Goal: Task Accomplishment & Management: Manage account settings

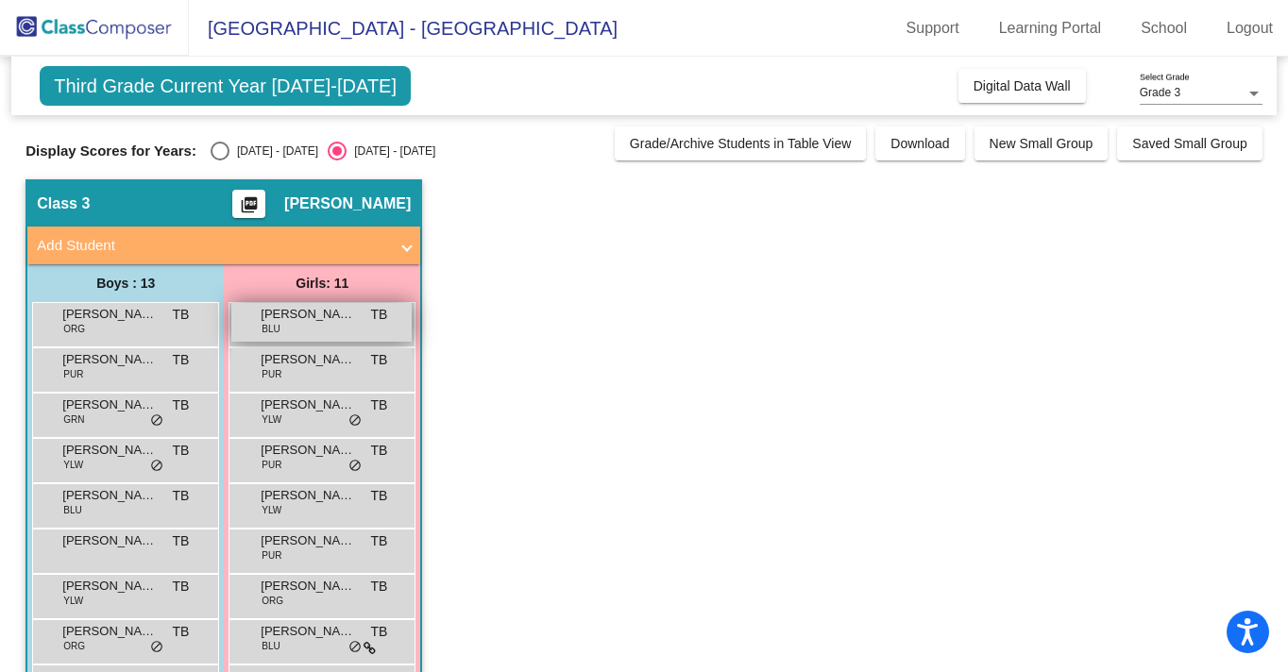
click at [347, 319] on span "[PERSON_NAME]" at bounding box center [308, 314] width 94 height 19
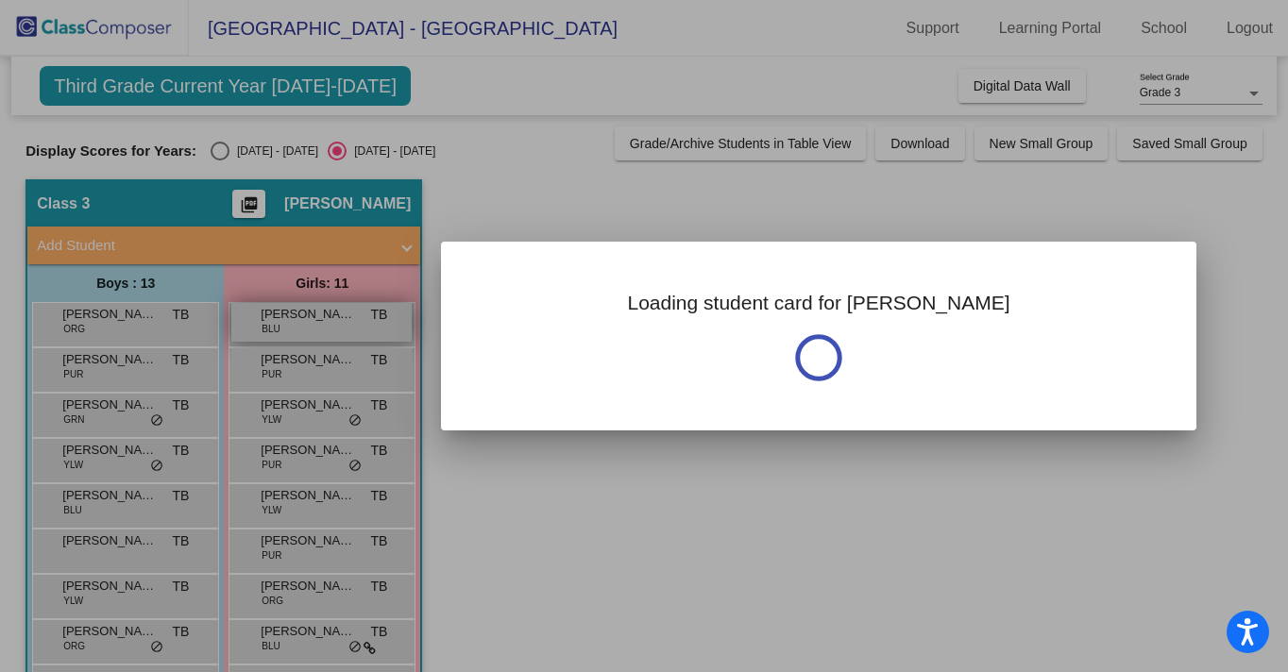
click at [347, 319] on div at bounding box center [644, 336] width 1288 height 672
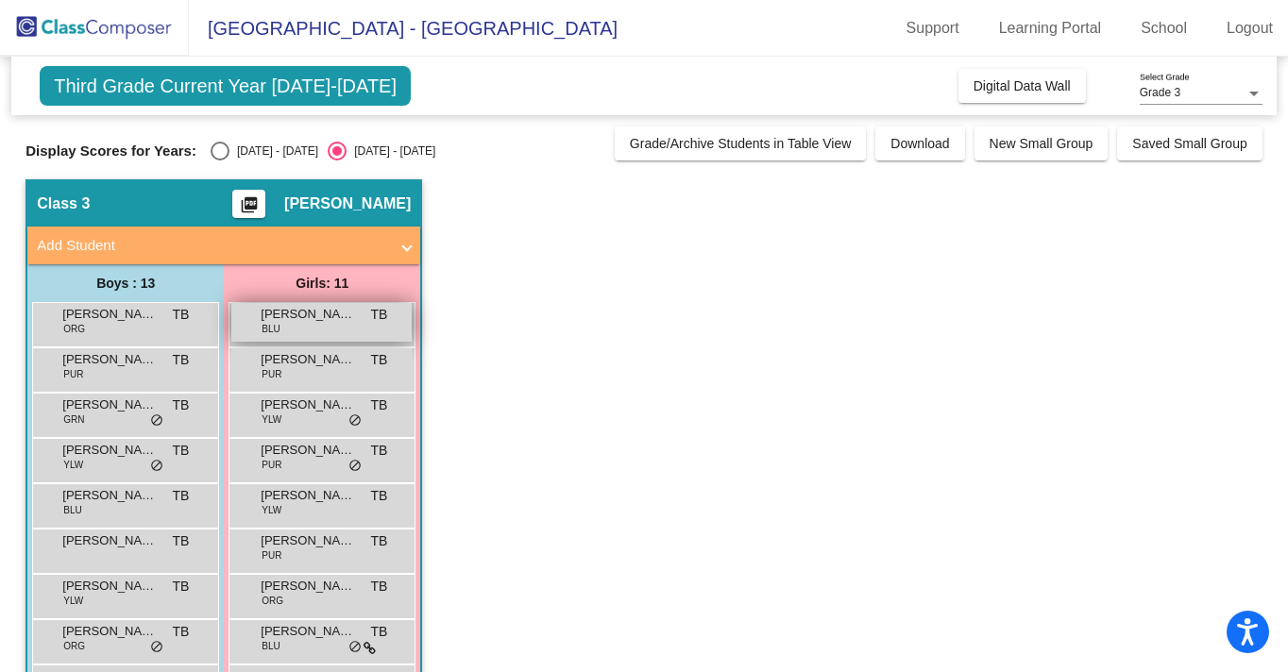
click at [347, 319] on span "[PERSON_NAME]" at bounding box center [308, 314] width 94 height 19
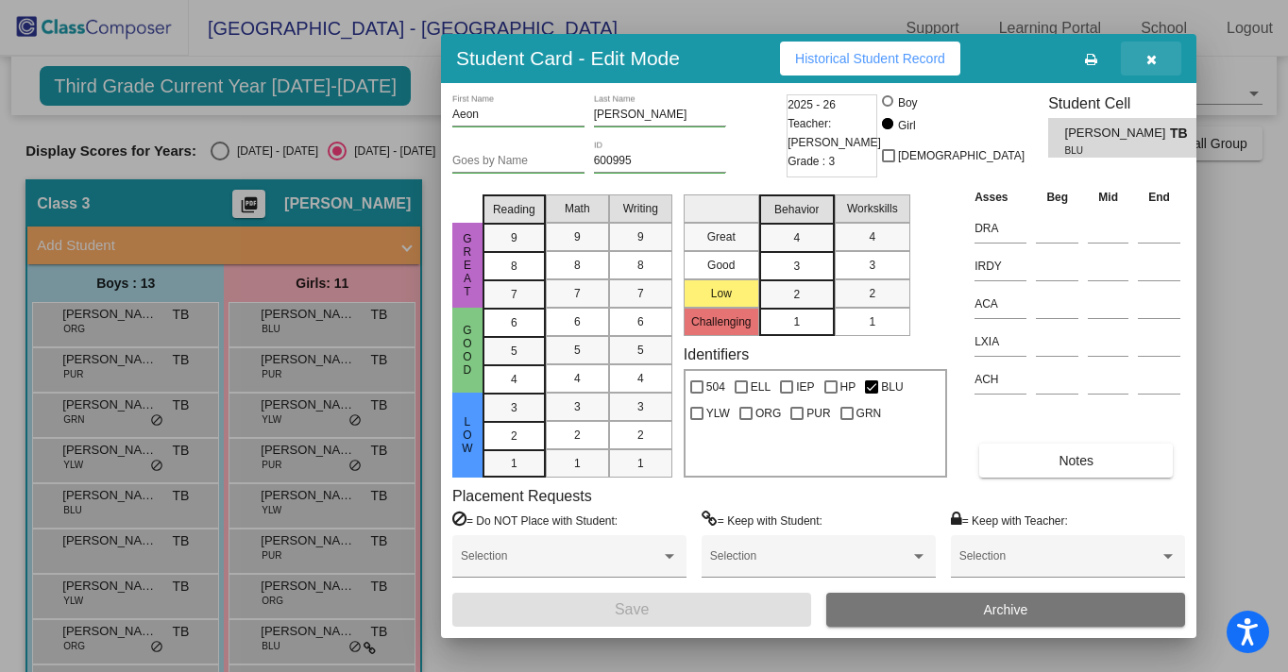
click at [1160, 64] on button "button" at bounding box center [1151, 59] width 60 height 34
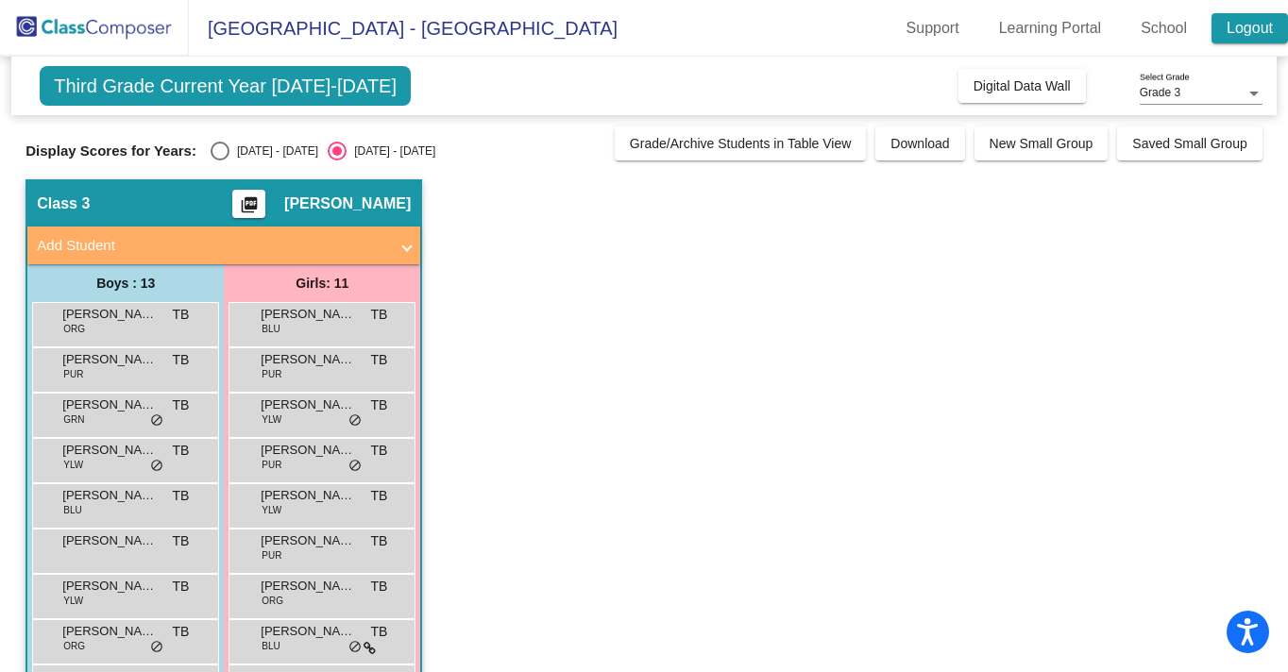
click at [1244, 31] on link "Logout" at bounding box center [1249, 28] width 76 height 30
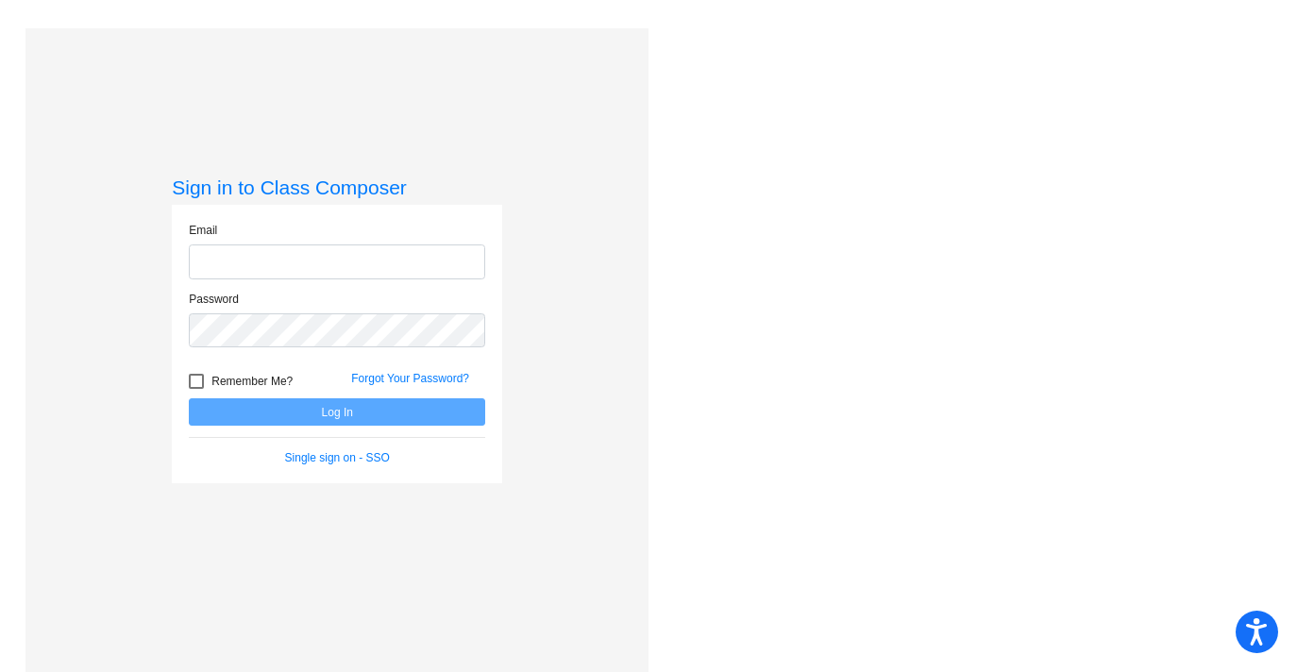
type input "[EMAIL_ADDRESS][DOMAIN_NAME]"
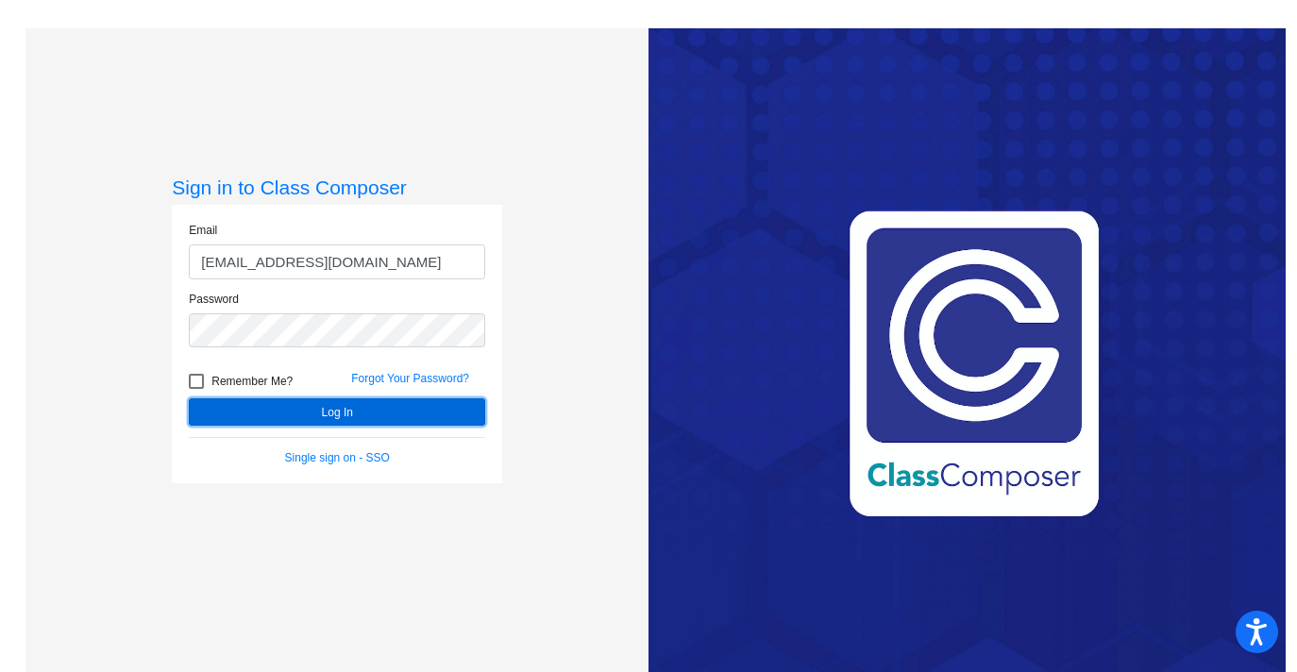
click at [345, 416] on button "Log In" at bounding box center [337, 411] width 296 height 27
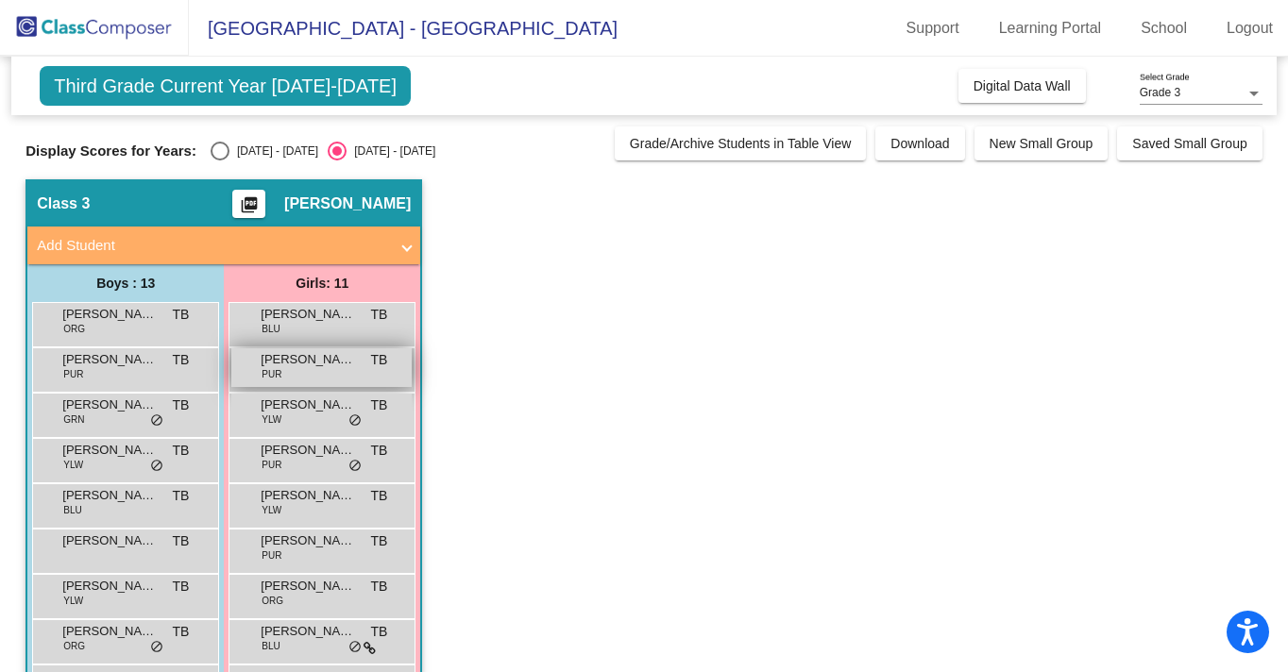
click at [341, 373] on div "[PERSON_NAME] PUR TB lock do_not_disturb_alt" at bounding box center [321, 367] width 180 height 39
click at [363, 364] on div "[PERSON_NAME] PUR TB lock do_not_disturb_alt" at bounding box center [321, 367] width 180 height 39
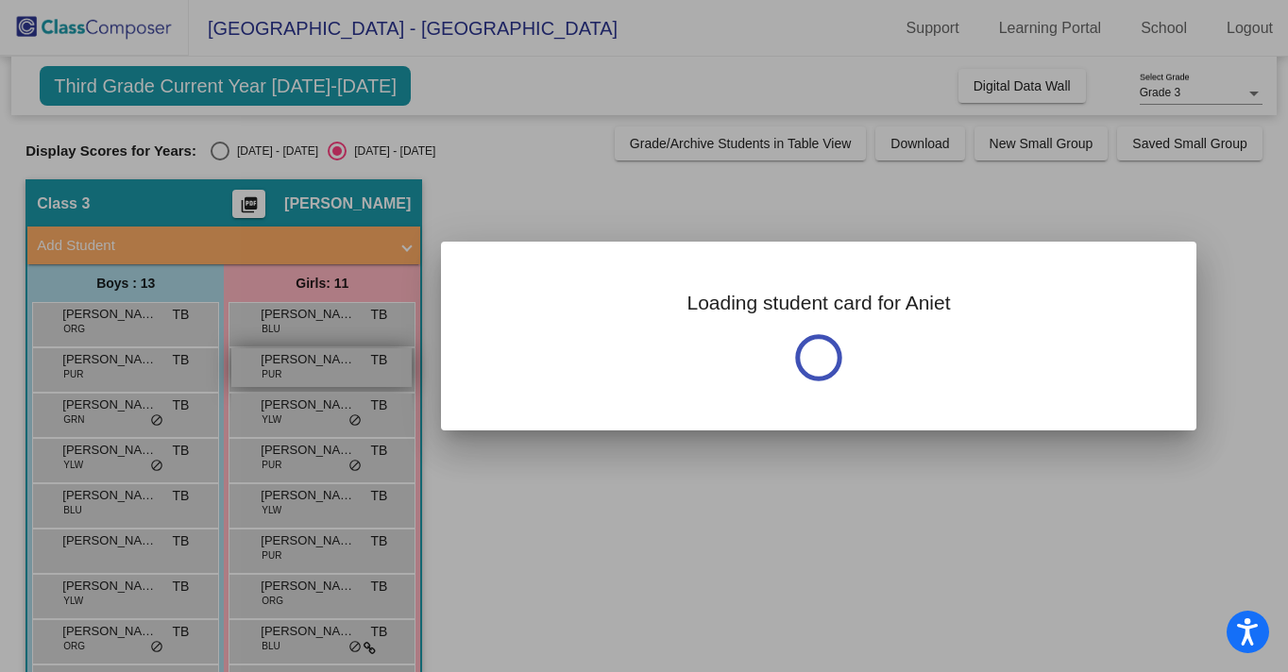
click at [363, 364] on div at bounding box center [644, 336] width 1288 height 672
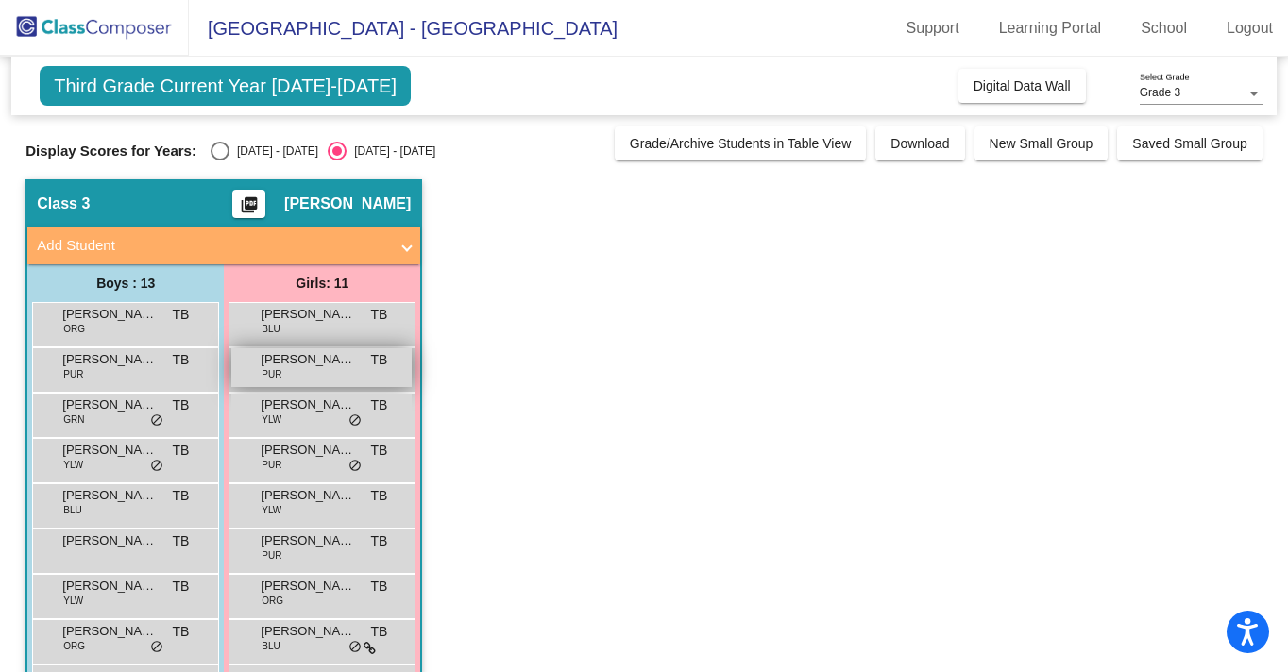
click at [364, 361] on div "[PERSON_NAME] PUR TB lock do_not_disturb_alt" at bounding box center [321, 367] width 180 height 39
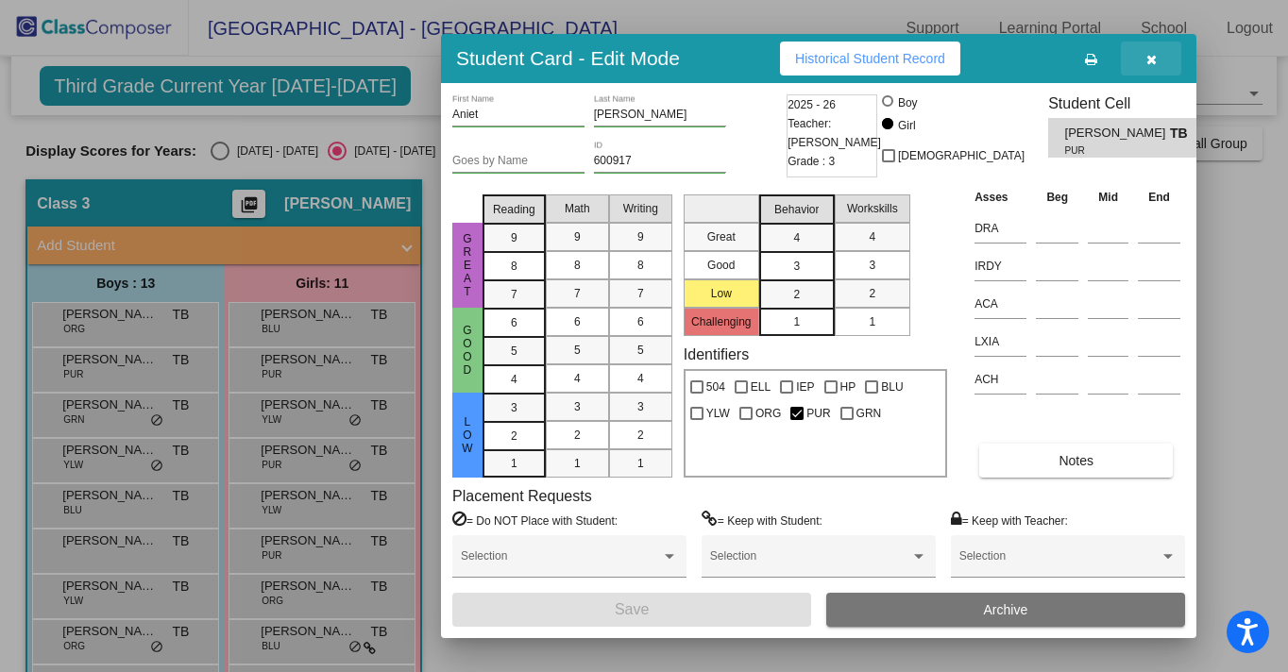
click at [1154, 63] on icon "button" at bounding box center [1151, 59] width 10 height 13
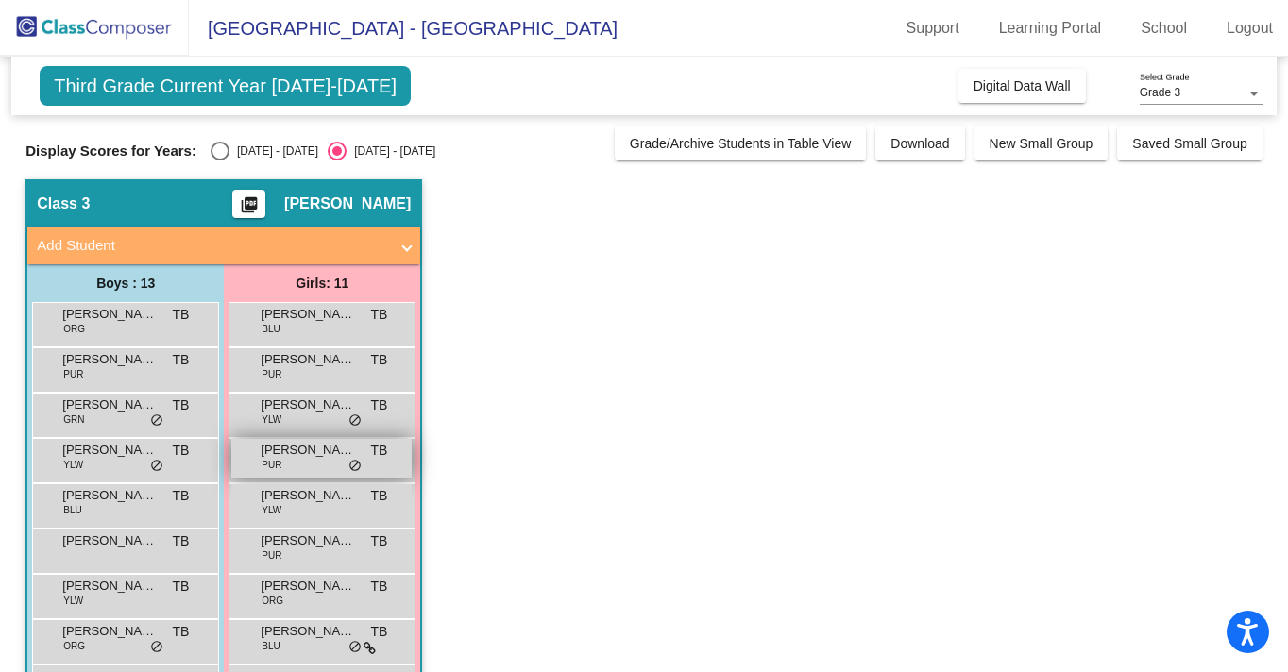
click at [330, 475] on div "[PERSON_NAME] PUR TB lock do_not_disturb_alt" at bounding box center [321, 458] width 180 height 39
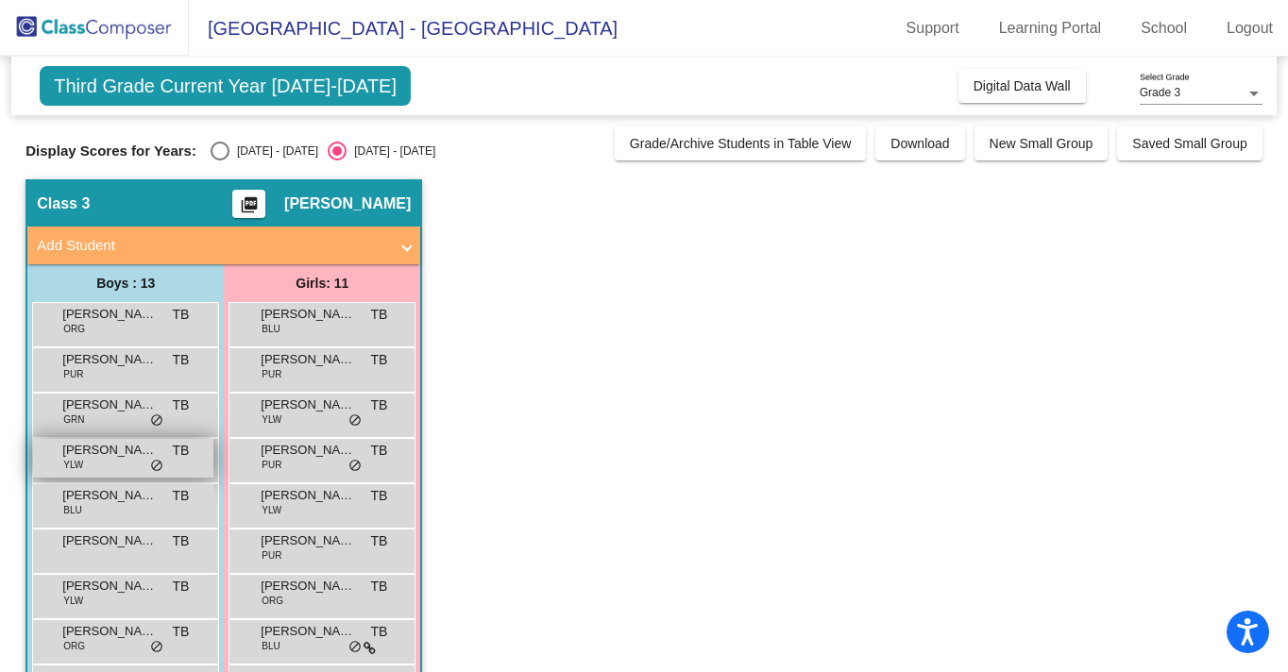
click at [149, 461] on div "[PERSON_NAME] YLW TB lock do_not_disturb_alt" at bounding box center [123, 458] width 180 height 39
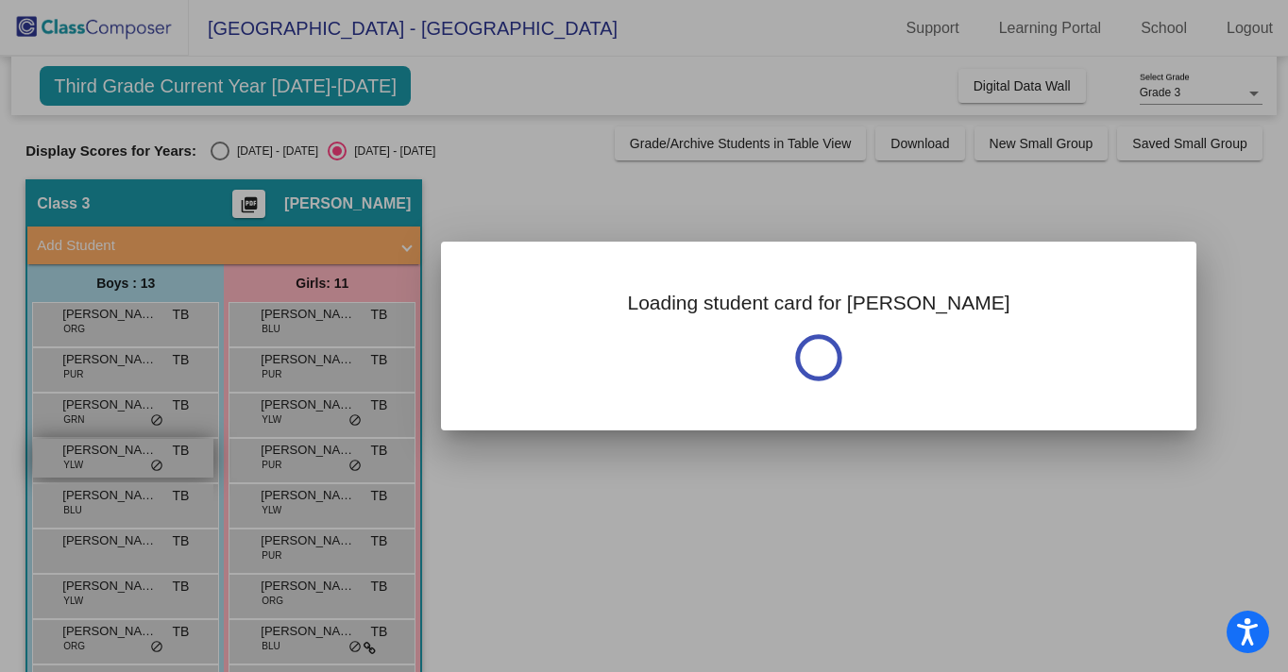
click at [149, 461] on div at bounding box center [644, 336] width 1288 height 672
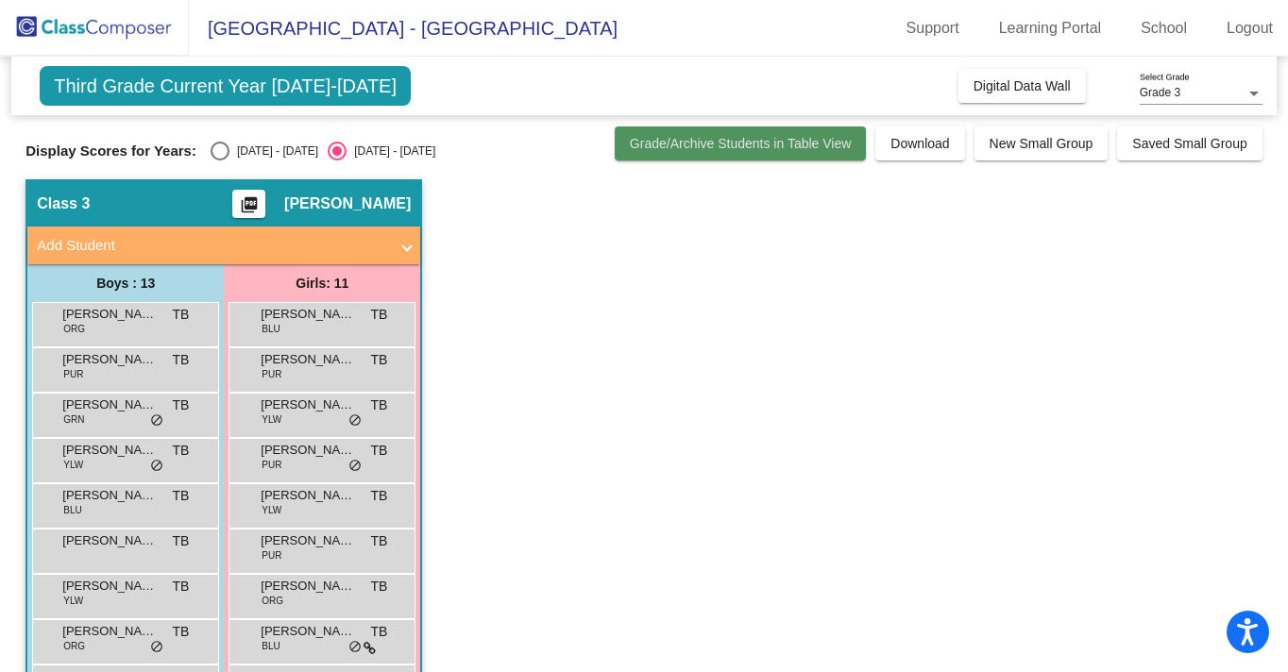
click at [802, 143] on span "Grade/Archive Students in Table View" at bounding box center [741, 143] width 222 height 15
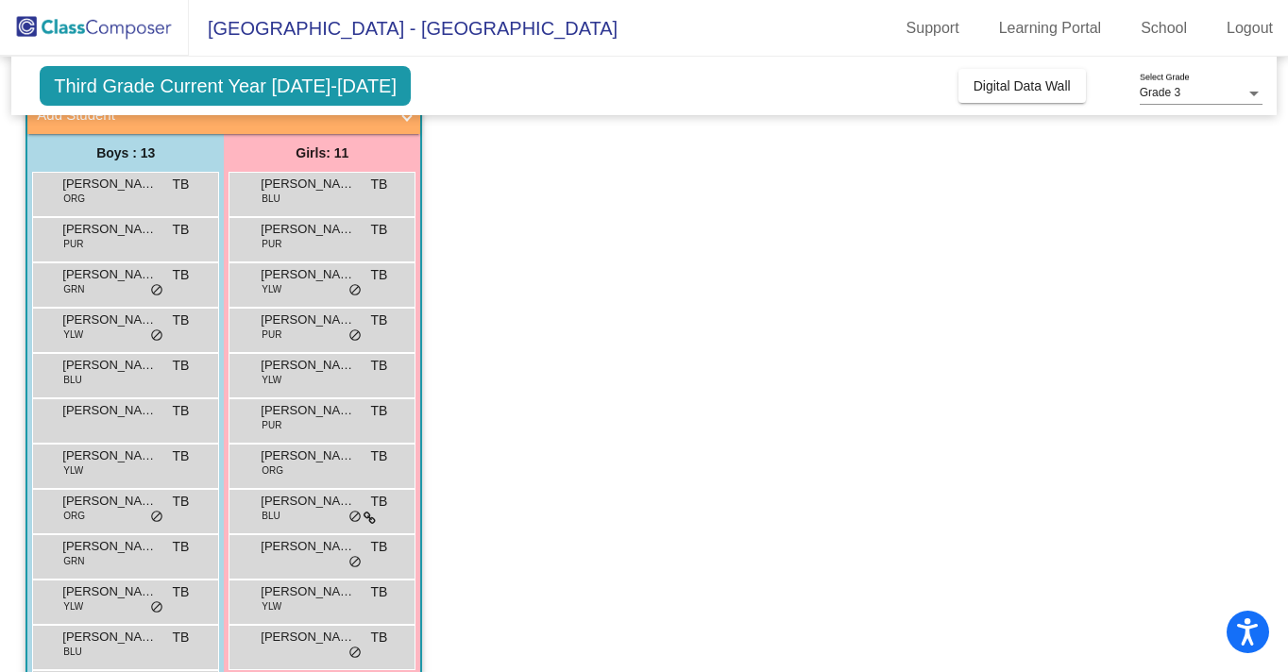
scroll to position [149, 0]
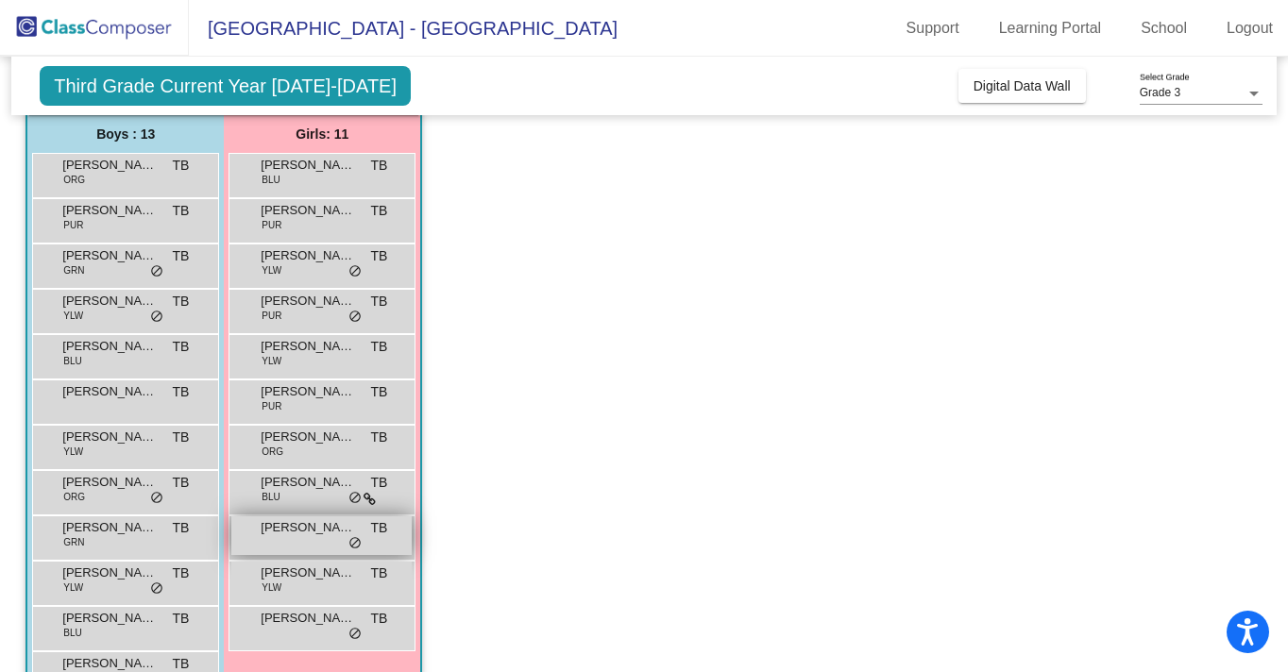
click at [289, 542] on div "Serena Lin TB lock do_not_disturb_alt" at bounding box center [321, 535] width 180 height 39
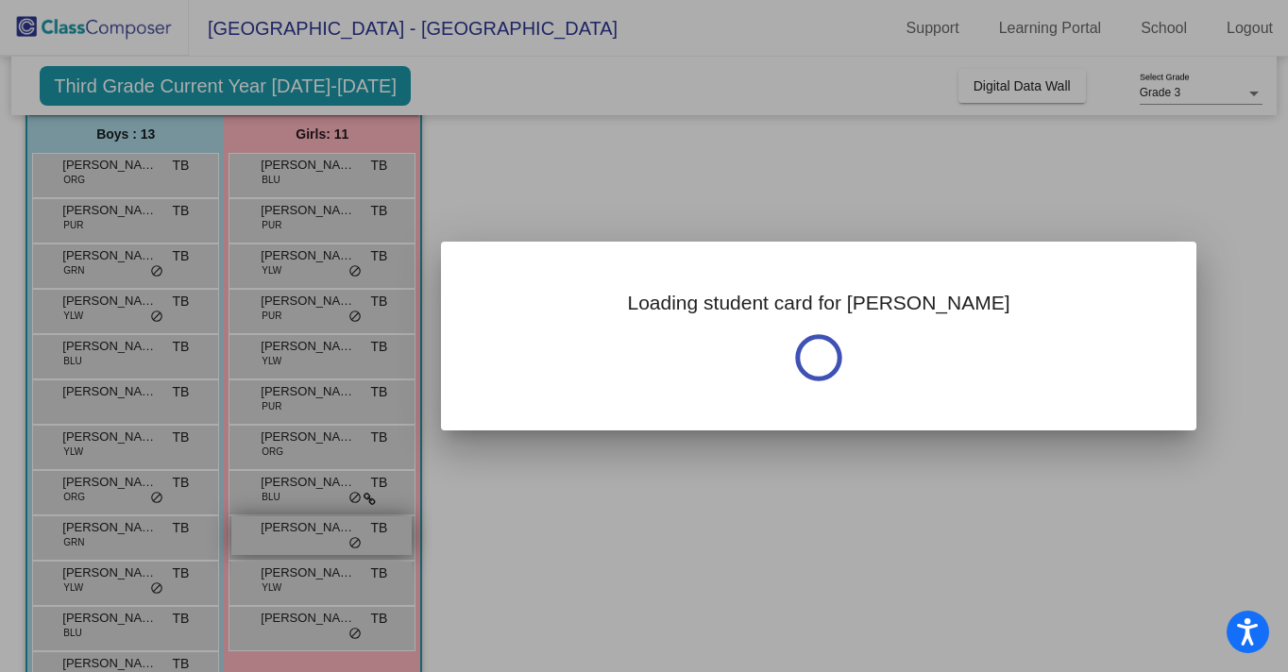
click at [289, 542] on div at bounding box center [644, 336] width 1288 height 672
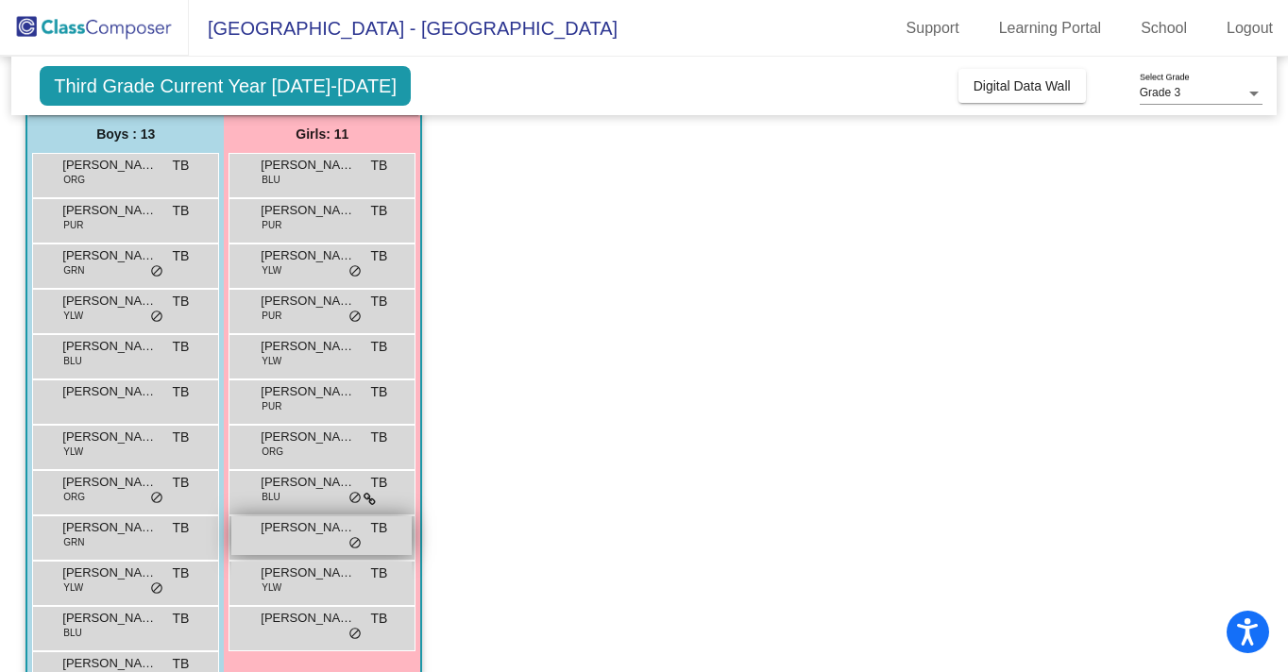
click at [300, 536] on span "[PERSON_NAME]" at bounding box center [308, 527] width 94 height 19
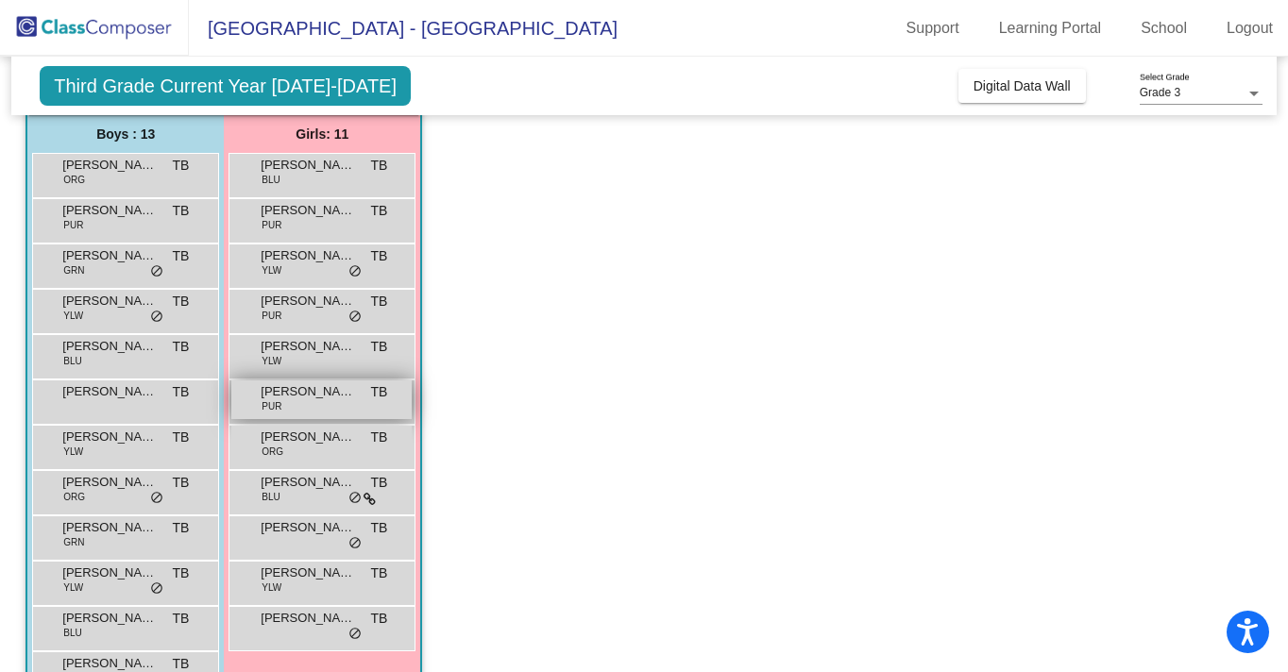
click at [275, 402] on span "PUR" at bounding box center [272, 406] width 20 height 14
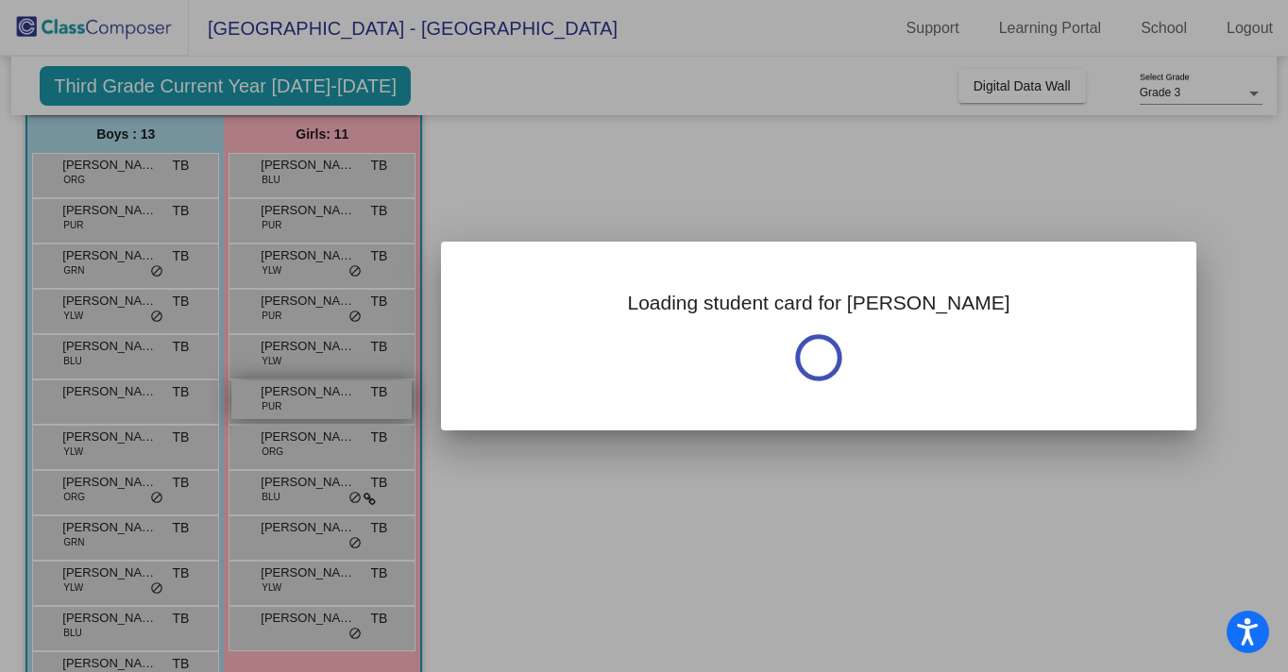
click at [275, 402] on div at bounding box center [644, 336] width 1288 height 672
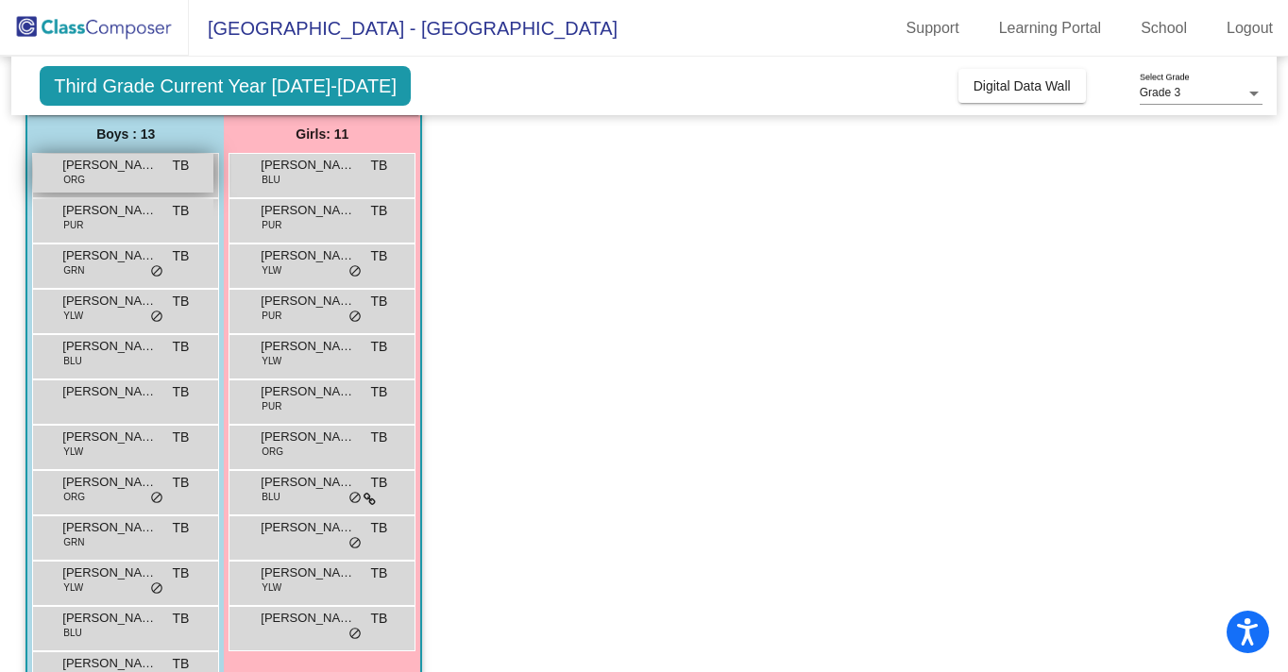
click at [128, 169] on span "[PERSON_NAME]" at bounding box center [109, 165] width 94 height 19
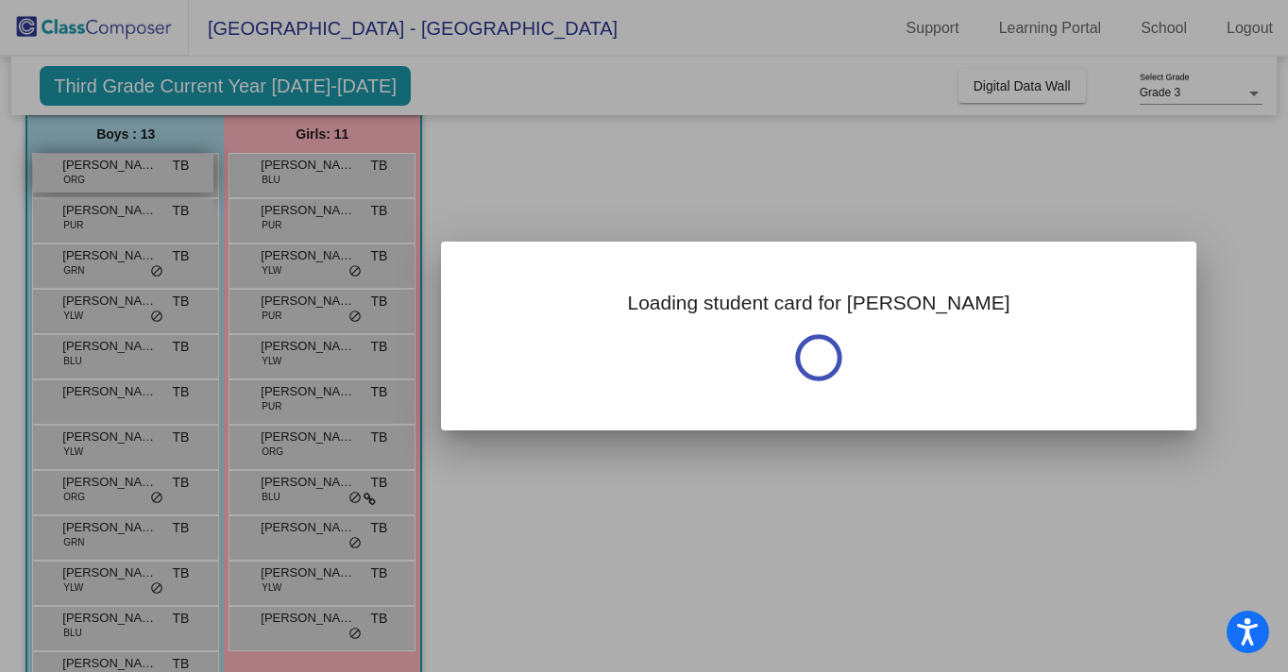
click at [128, 169] on div at bounding box center [644, 336] width 1288 height 672
